Goal: Task Accomplishment & Management: Manage account settings

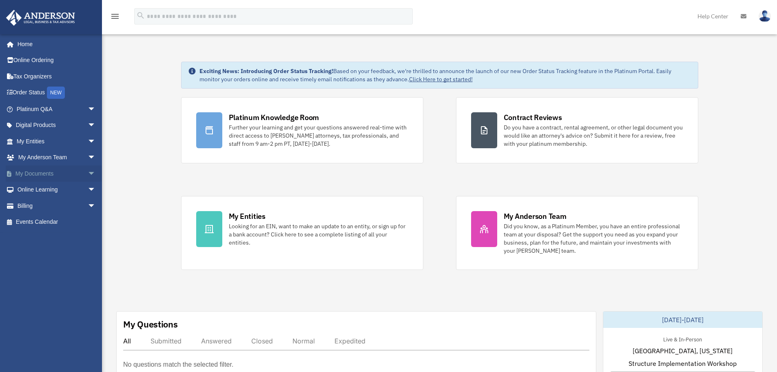
click at [93, 175] on span "arrow_drop_down" at bounding box center [96, 173] width 16 height 17
click at [43, 186] on link "Box" at bounding box center [59, 190] width 97 height 16
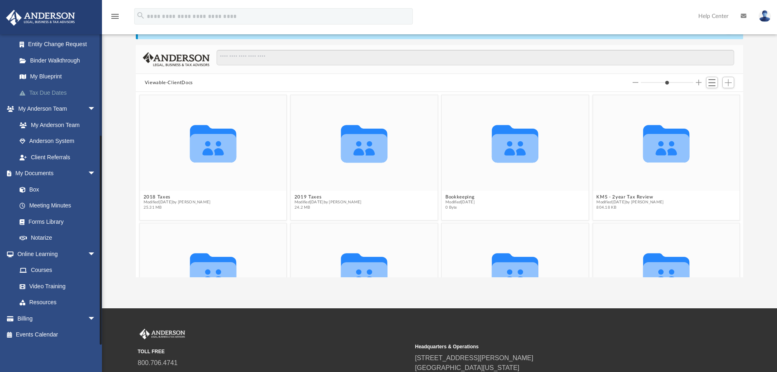
scroll to position [41, 0]
click at [88, 314] on span "arrow_drop_down" at bounding box center [96, 318] width 16 height 17
click at [46, 333] on link "$ Open Invoices" at bounding box center [59, 334] width 97 height 17
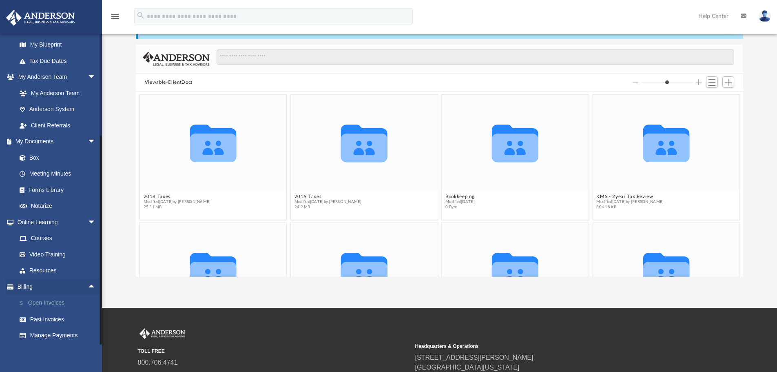
scroll to position [194, 0]
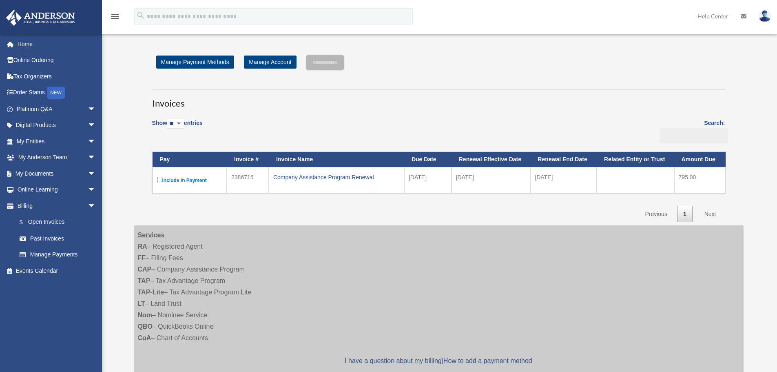
scroll to position [82, 0]
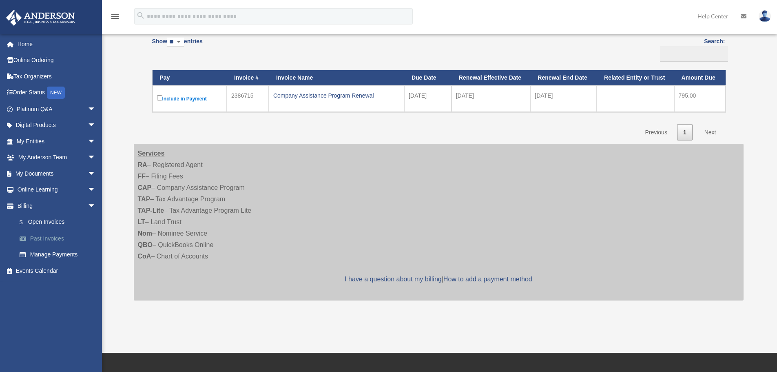
click at [43, 240] on link "Past Invoices" at bounding box center [59, 238] width 97 height 16
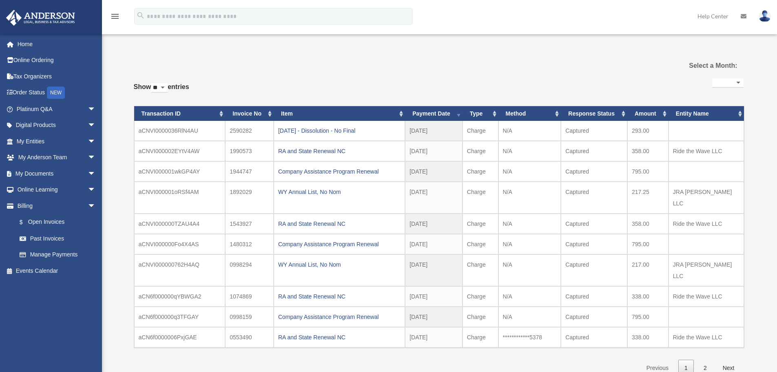
select select
click at [88, 168] on span "arrow_drop_down" at bounding box center [96, 173] width 16 height 17
click at [64, 201] on link "Meeting Minutes" at bounding box center [59, 205] width 97 height 16
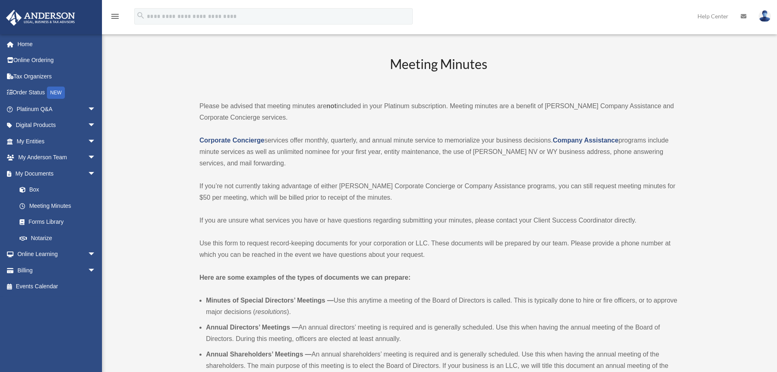
click at [52, 220] on link "Forms Library" at bounding box center [59, 222] width 97 height 16
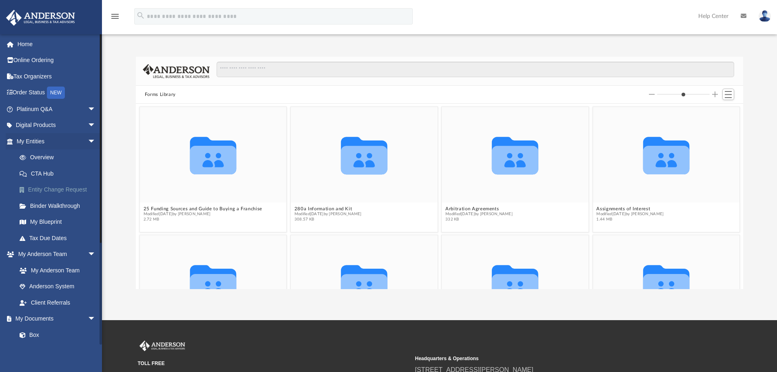
scroll to position [180, 601]
click at [42, 269] on link "My Anderson Team" at bounding box center [59, 270] width 97 height 16
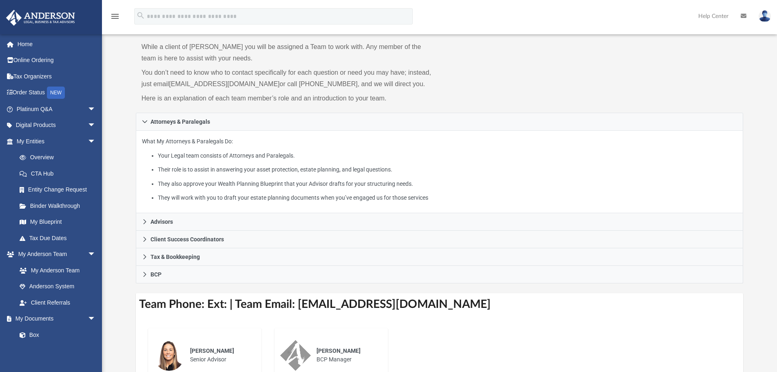
scroll to position [82, 0]
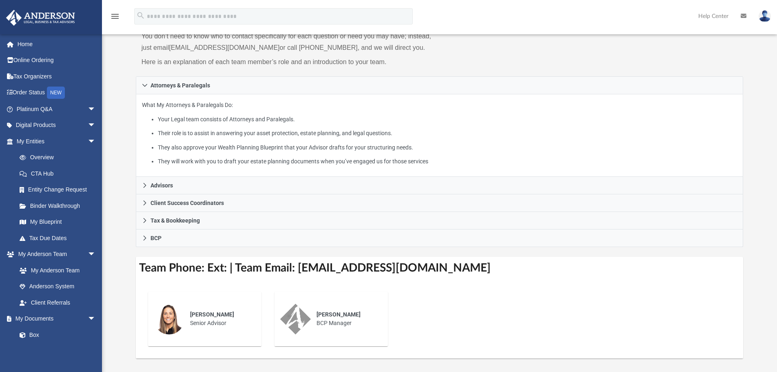
click at [765, 14] on img at bounding box center [765, 16] width 12 height 12
click at [603, 76] on link "Logout" at bounding box center [643, 71] width 82 height 17
